Goal: Transaction & Acquisition: Purchase product/service

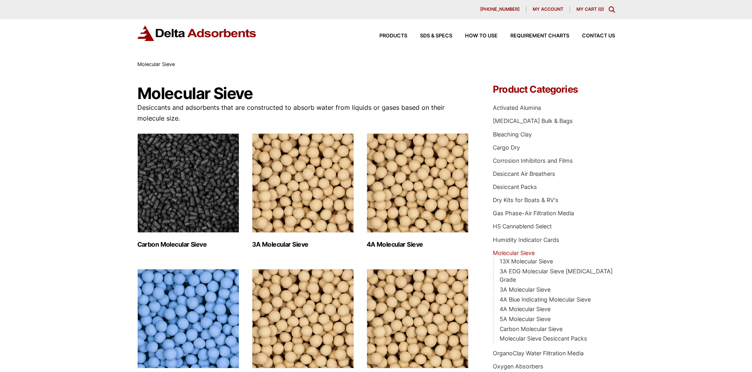
click at [547, 8] on span "My account" at bounding box center [548, 9] width 31 height 4
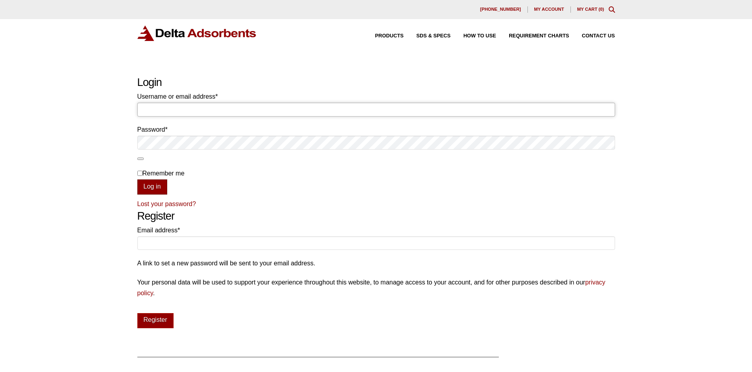
type input "lpowell@agape-inc.com"
click at [151, 185] on button "Log in" at bounding box center [152, 187] width 30 height 15
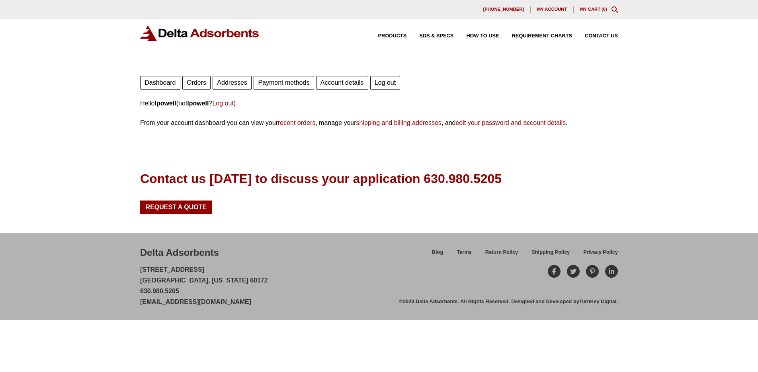
click at [610, 9] on div "630-980-5205 My account My Cart ( 0 )" at bounding box center [379, 9] width 478 height 6
click at [615, 8] on icon "Toggle Modal Content" at bounding box center [615, 9] width 6 height 6
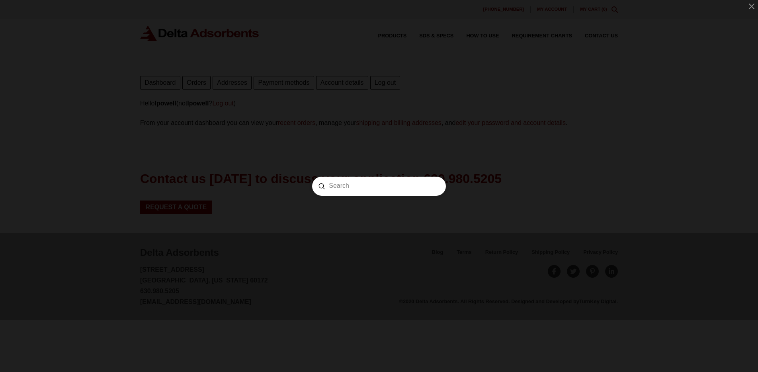
click at [386, 189] on input "Search" at bounding box center [379, 186] width 100 height 8
type input "vc2-1"
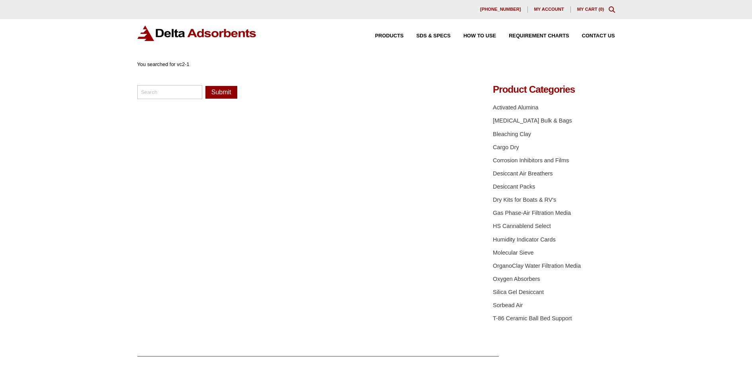
click at [178, 60] on div "You searched for vc2-1" at bounding box center [163, 64] width 52 height 9
click at [545, 9] on span "My account" at bounding box center [549, 9] width 30 height 4
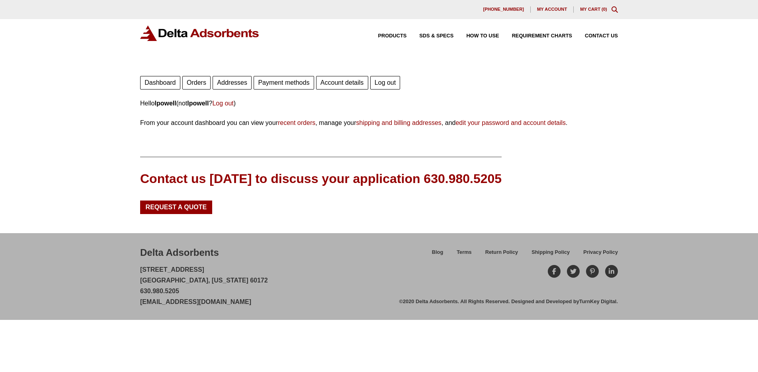
click at [196, 83] on link "Orders" at bounding box center [196, 83] width 28 height 14
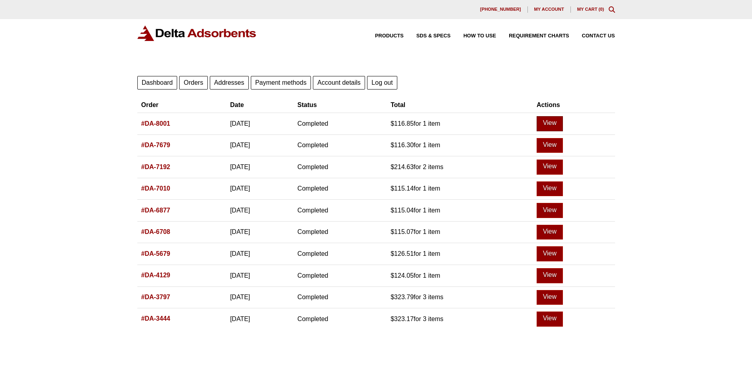
click at [560, 120] on link "View" at bounding box center [550, 123] width 26 height 15
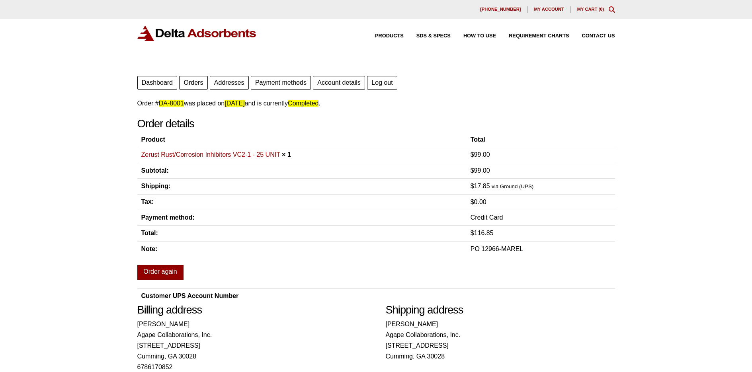
click at [171, 272] on link "Order again" at bounding box center [160, 272] width 46 height 15
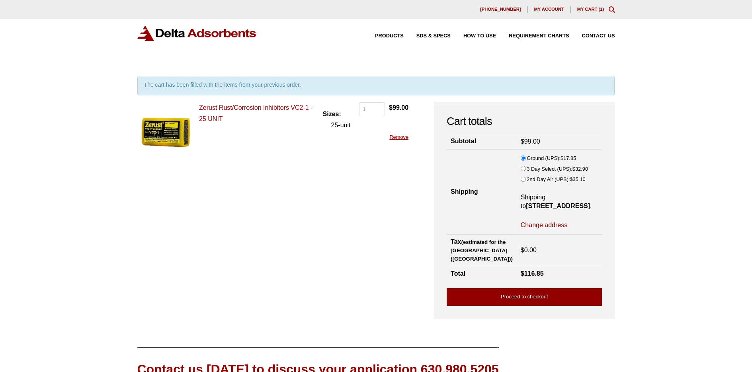
click at [514, 296] on link "Proceed to checkout" at bounding box center [524, 297] width 155 height 18
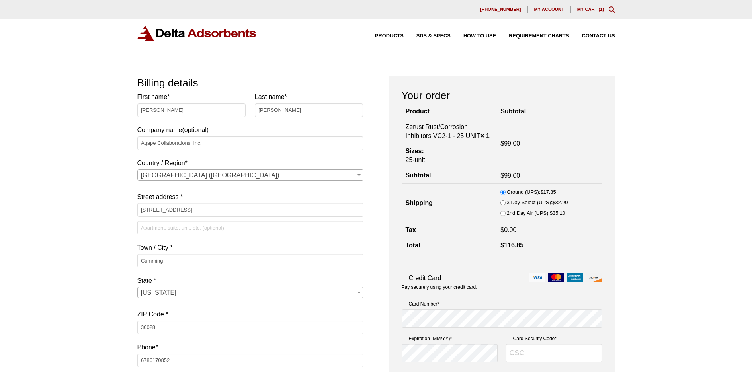
select select "GA"
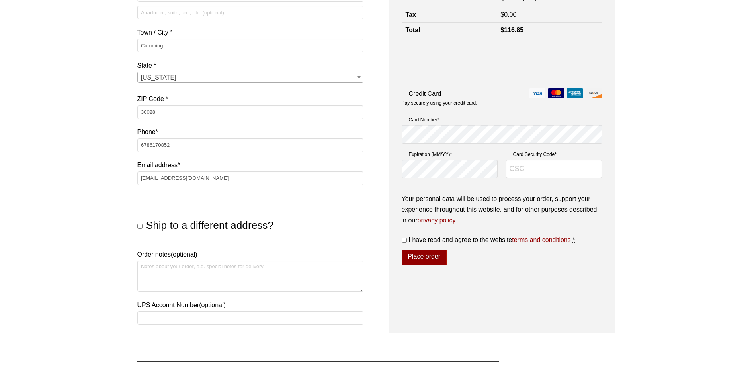
scroll to position [199, 0]
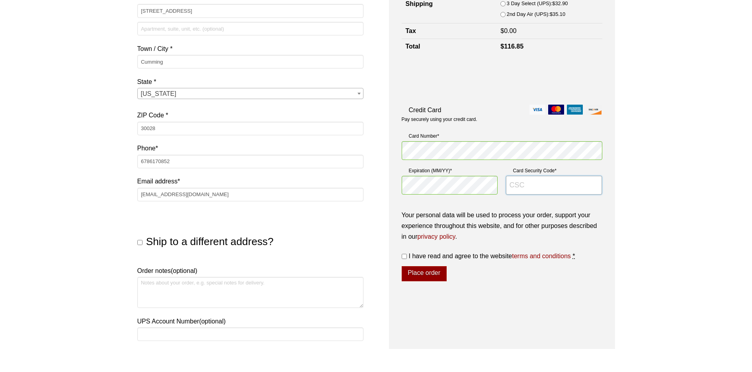
click at [532, 183] on input "Card Security Code *" at bounding box center [554, 185] width 96 height 19
type input "648"
click at [196, 288] on textarea "Order notes (optional)" at bounding box center [250, 292] width 226 height 31
type textarea "Marel"
click at [406, 259] on input "I have read and agree to the website terms and conditions *" at bounding box center [404, 256] width 5 height 5
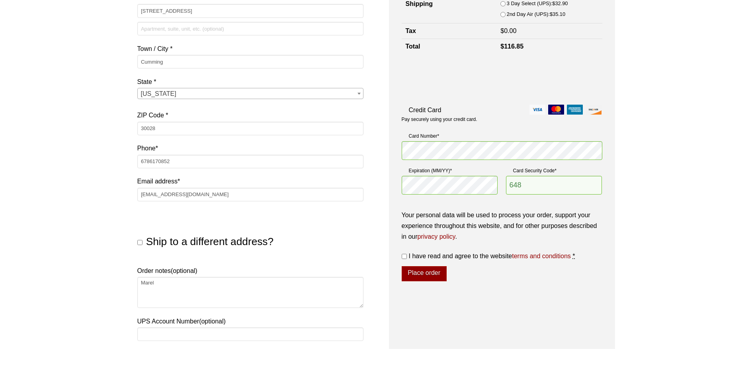
checkbox input "true"
click at [415, 272] on button "Place order" at bounding box center [424, 273] width 45 height 15
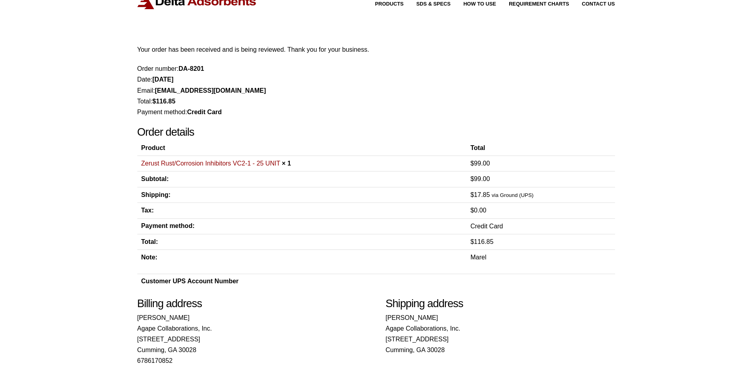
scroll to position [80, 0]
